Goal: Task Accomplishment & Management: Complete application form

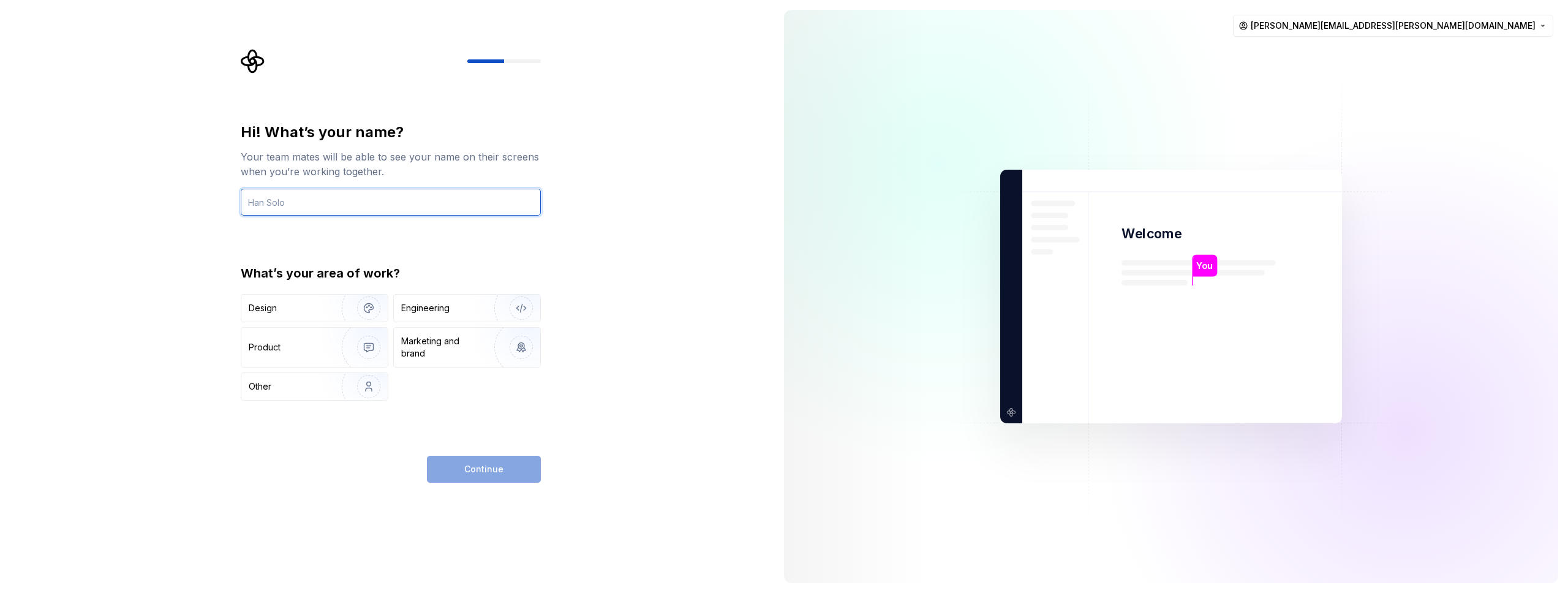
click at [284, 200] on input "text" at bounding box center [391, 202] width 300 height 27
type input "[PERSON_NAME]"
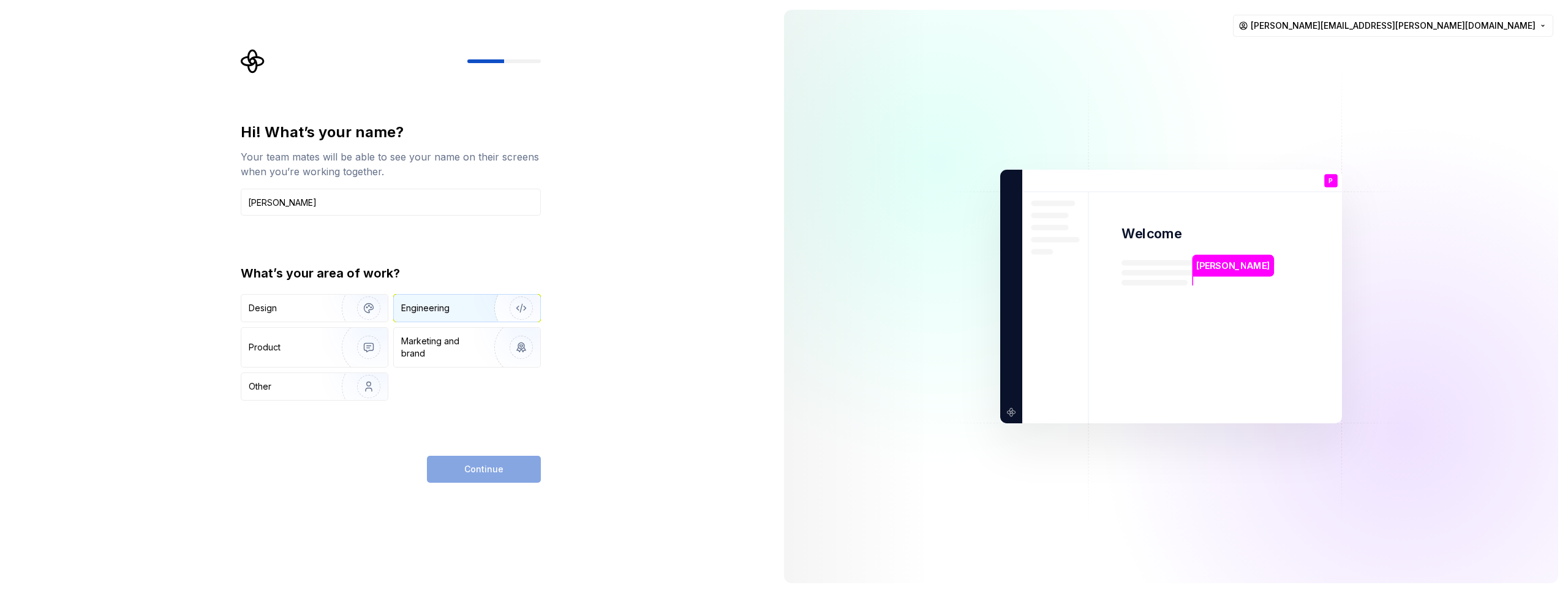
click at [461, 310] on div "Engineering" at bounding box center [449, 308] width 97 height 13
click at [473, 466] on span "Continue" at bounding box center [484, 469] width 39 height 13
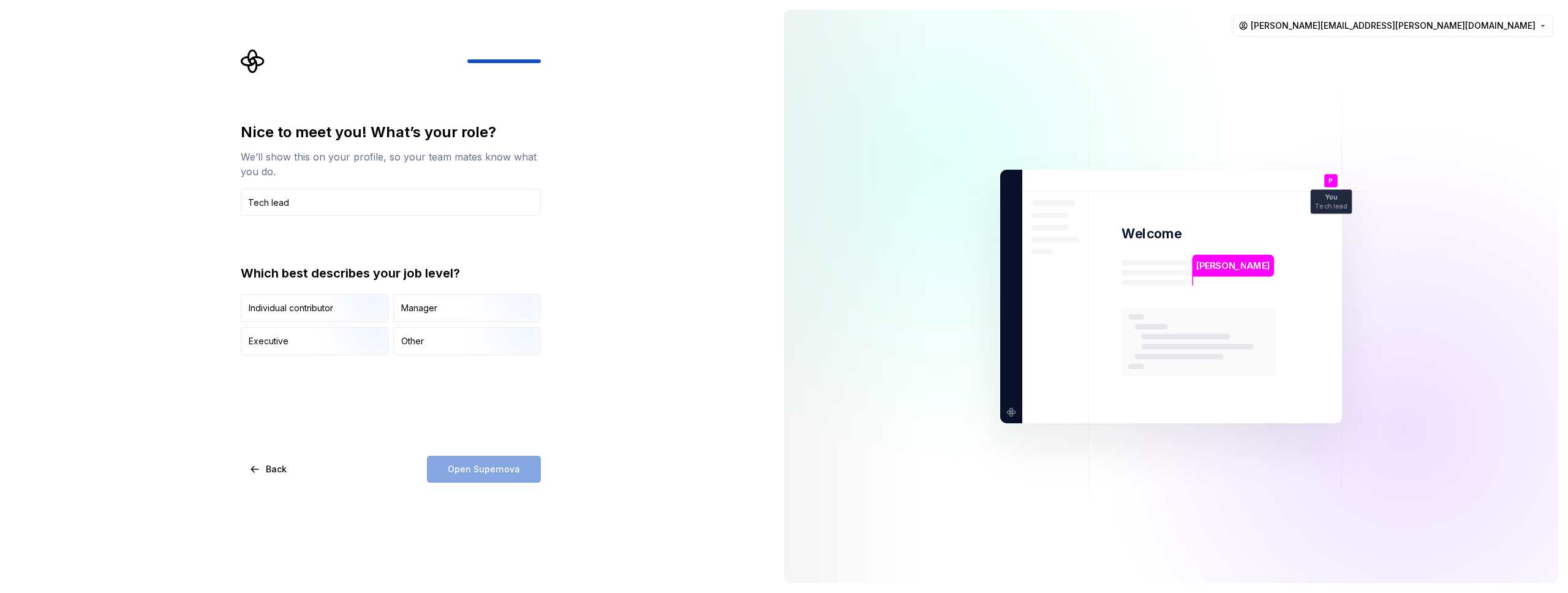
type input "Tech lead"
click at [450, 409] on div "Nice to meet you! What’s your role? We’ll show this on your profile, so your te…" at bounding box center [391, 302] width 300 height 360
click at [311, 318] on div "Individual contributor" at bounding box center [314, 308] width 146 height 27
click at [420, 403] on div "Nice to meet you! What’s your role? We’ll show this on your profile, so your te…" at bounding box center [391, 302] width 300 height 360
click at [509, 468] on span "Open Supernova" at bounding box center [484, 469] width 73 height 13
